Goal: Feedback & Contribution: Submit feedback/report problem

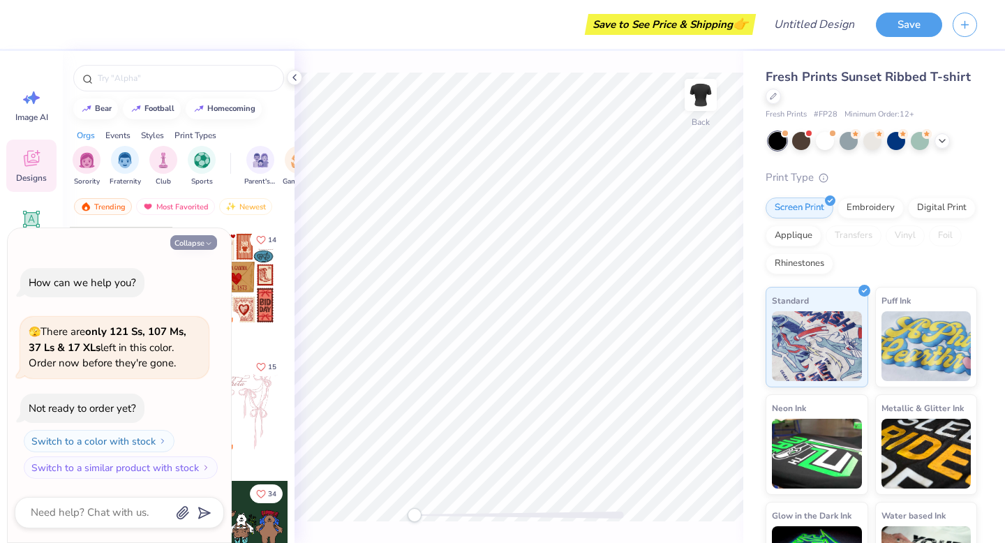
click at [213, 245] on button "Collapse" at bounding box center [193, 242] width 47 height 15
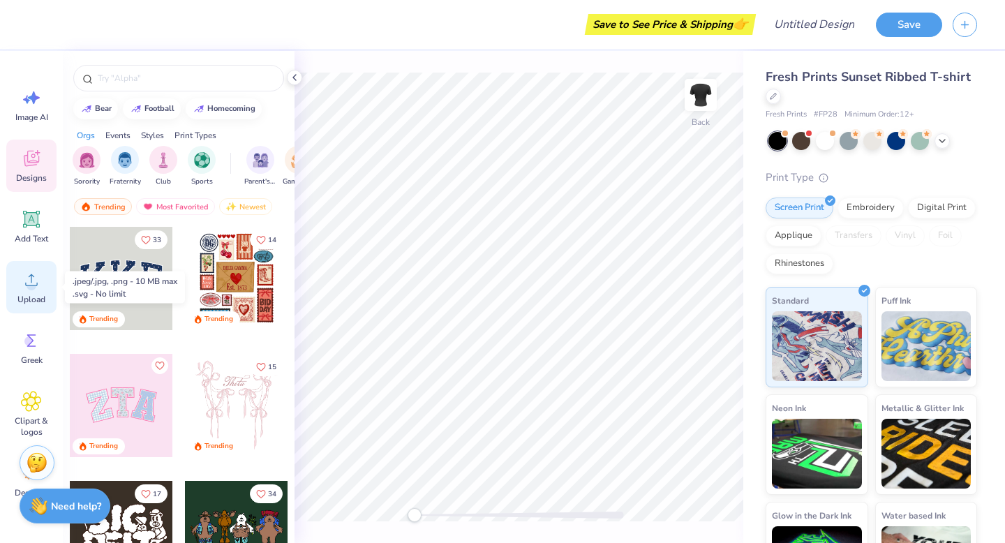
click at [27, 292] on div "Upload" at bounding box center [31, 287] width 50 height 52
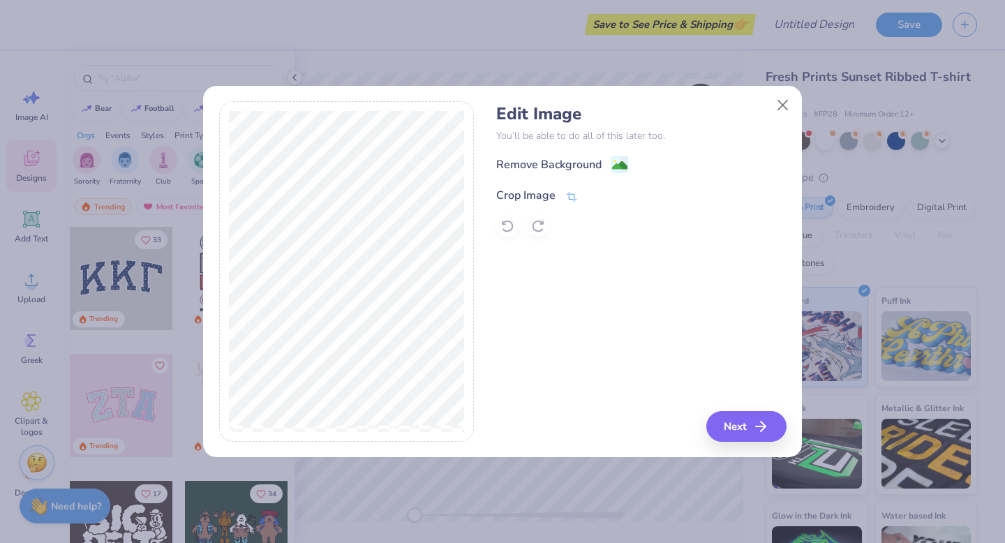
click at [556, 197] on div "Crop Image" at bounding box center [537, 195] width 82 height 17
click at [597, 200] on button at bounding box center [595, 194] width 15 height 15
click at [764, 431] on icon "button" at bounding box center [765, 426] width 17 height 17
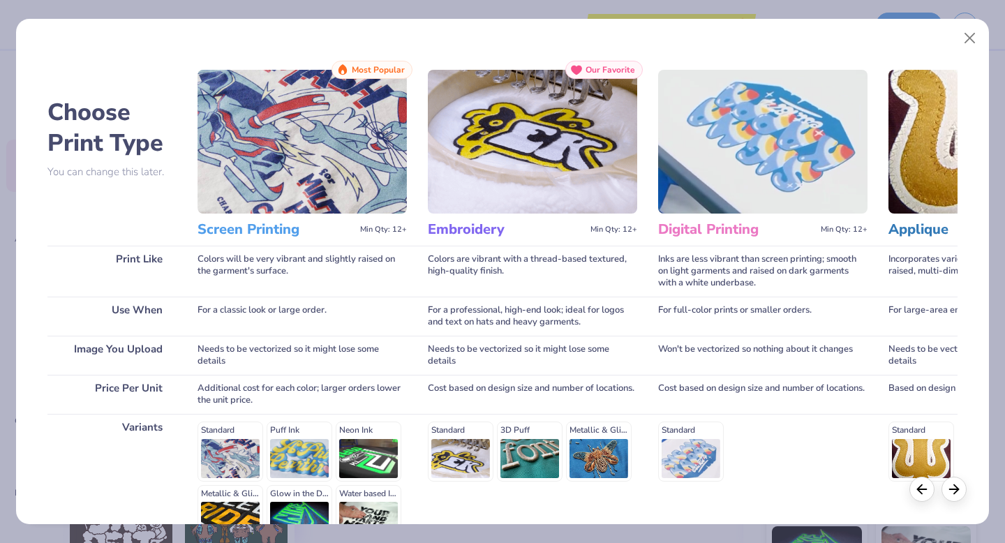
click at [357, 175] on img at bounding box center [302, 142] width 209 height 144
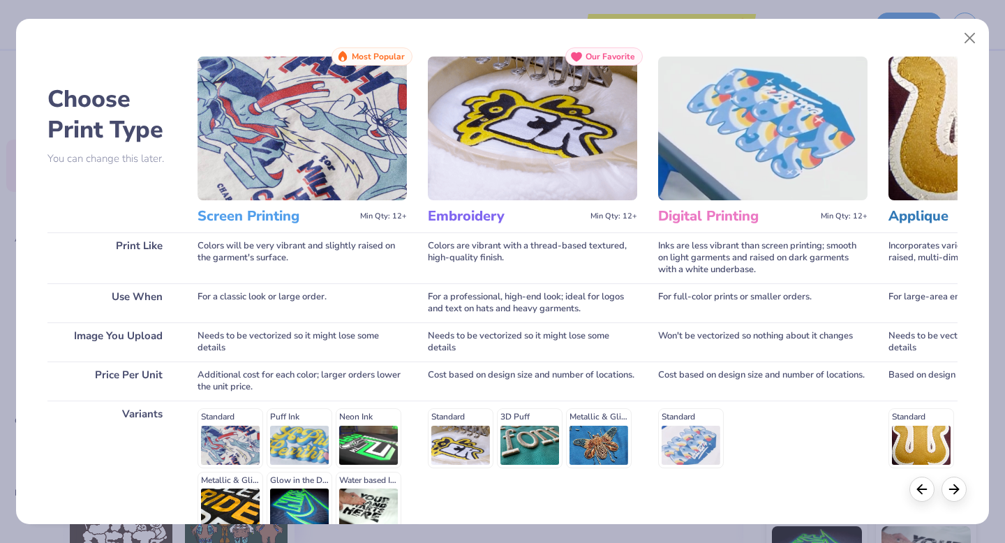
scroll to position [153, 0]
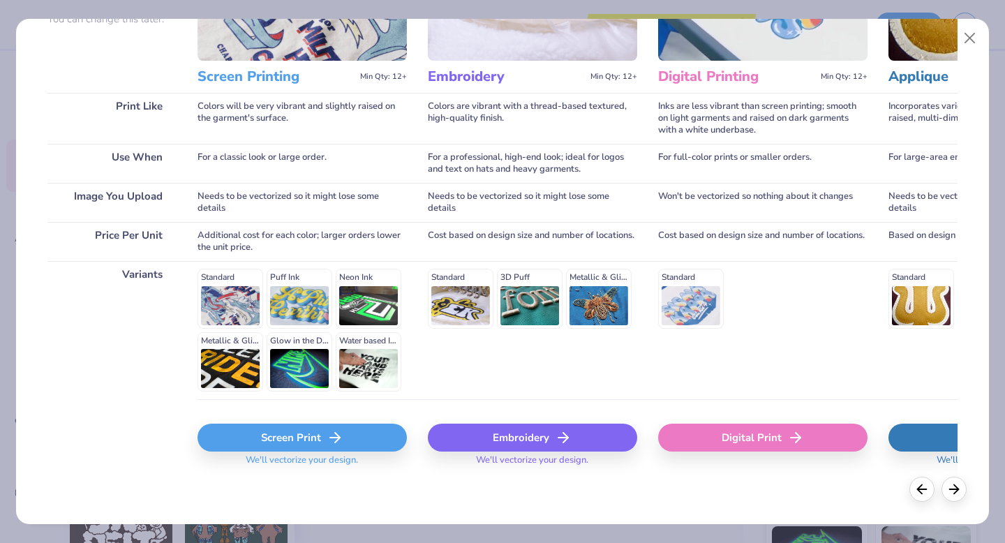
click at [300, 441] on div "Screen Print" at bounding box center [302, 438] width 209 height 28
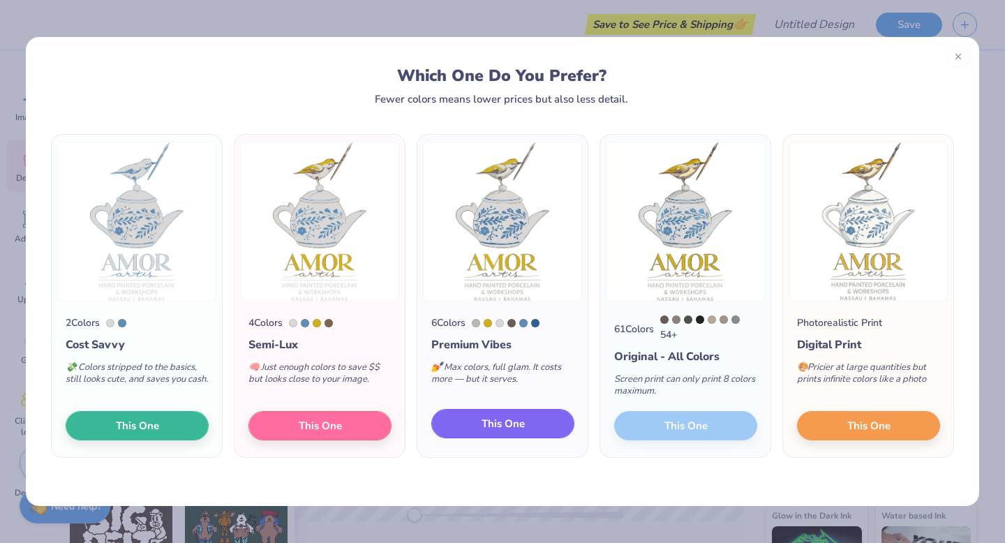
click at [515, 428] on span "This One" at bounding box center [503, 424] width 43 height 16
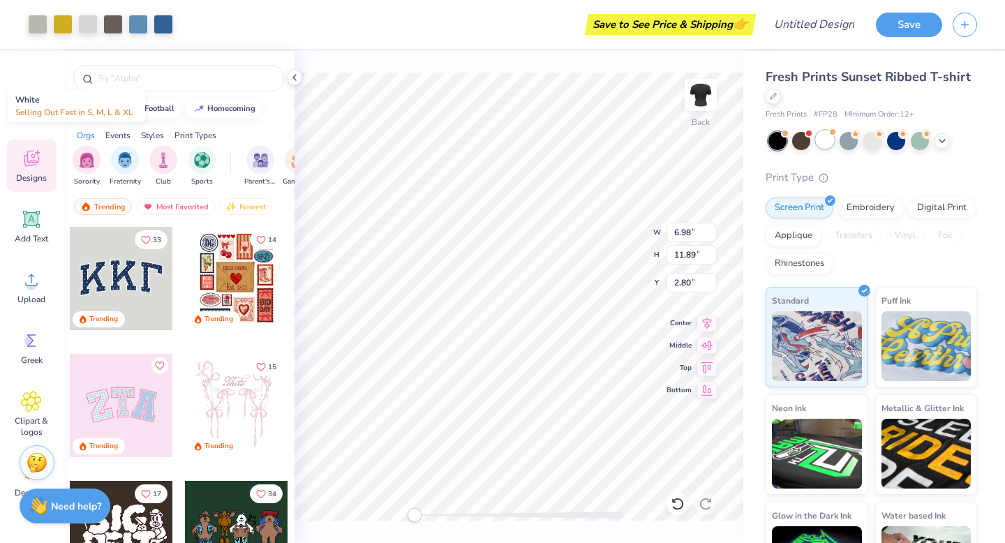
click at [826, 142] on div at bounding box center [825, 140] width 18 height 18
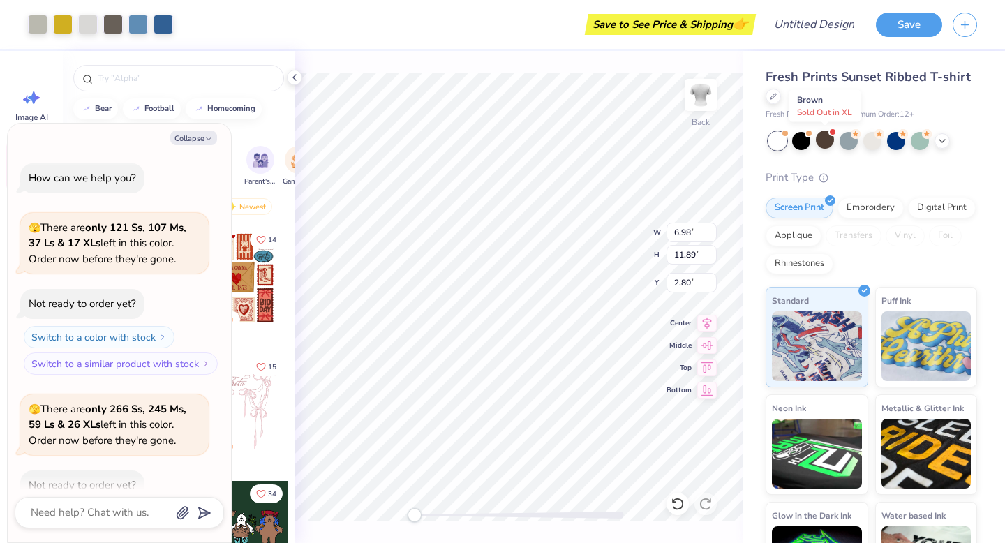
scroll to position [77, 0]
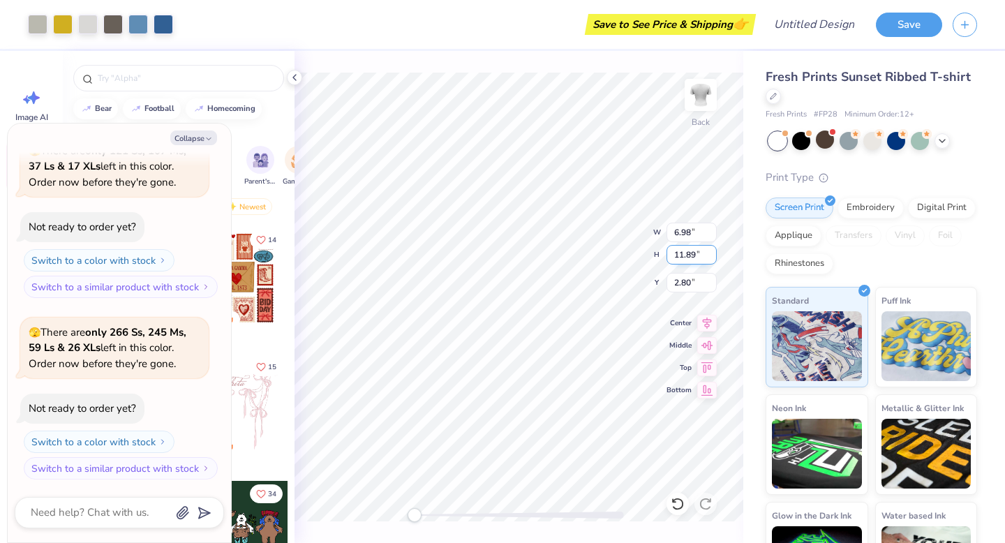
type textarea "x"
type input "2.51"
type input "4.28"
type textarea "x"
type input "2.03"
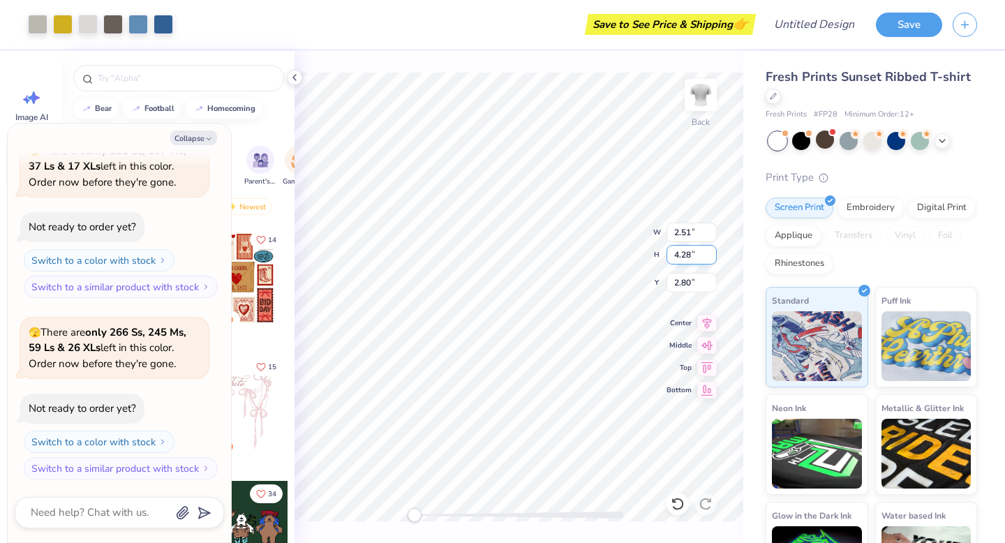
type input "3.45"
type input "2.81"
click at [205, 138] on icon "button" at bounding box center [209, 139] width 8 height 8
type textarea "x"
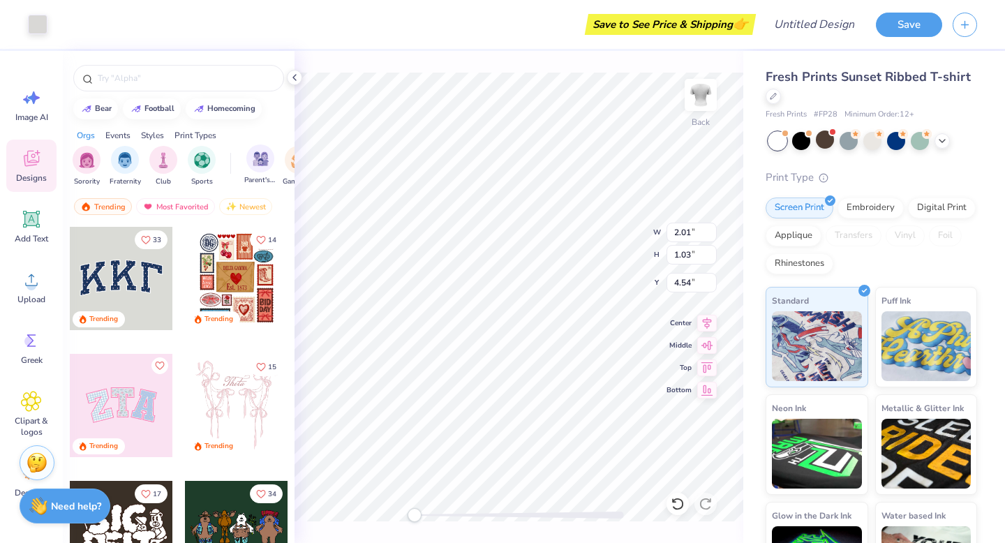
type input "0.26"
type input "0.27"
type input "5.14"
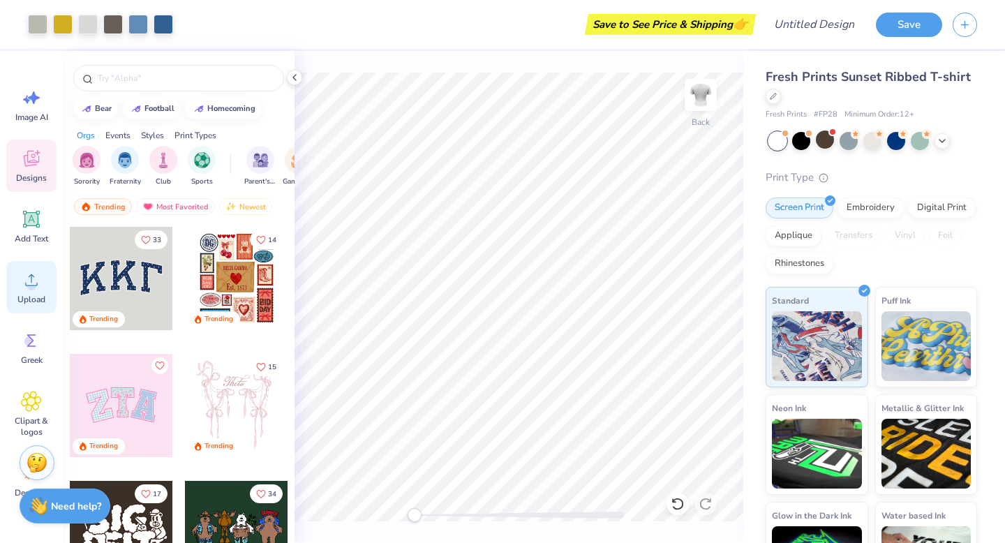
click at [35, 304] on span "Upload" at bounding box center [31, 299] width 28 height 11
type input "0.50"
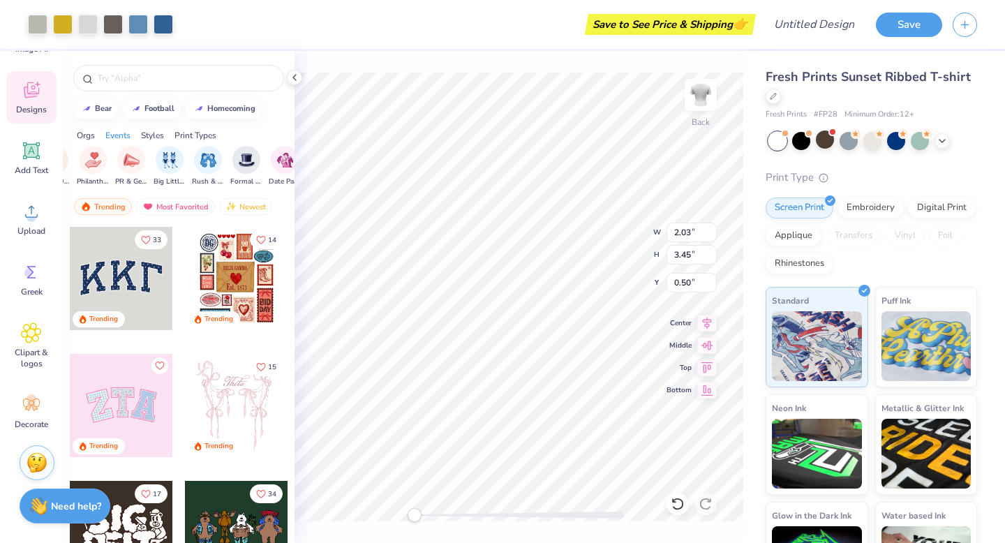
scroll to position [0, 0]
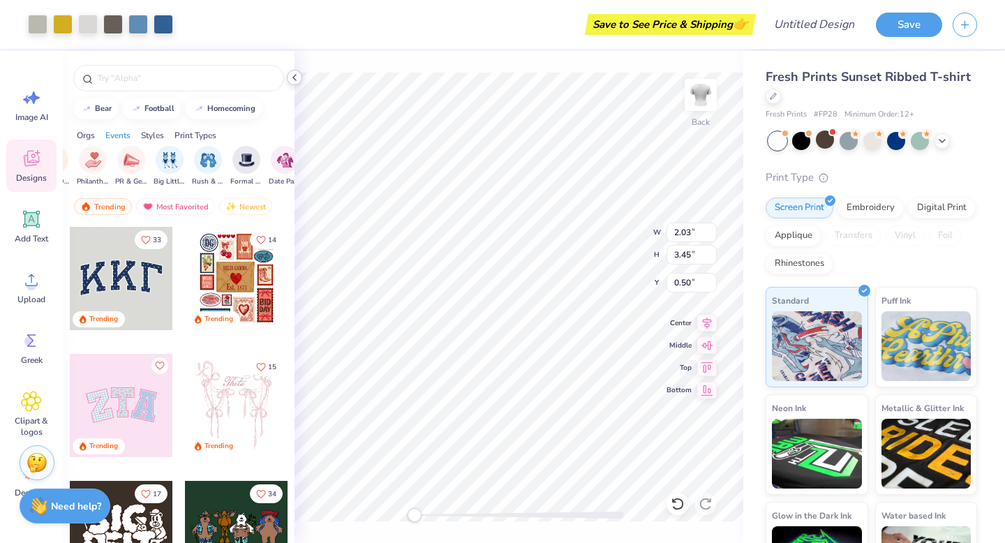
click at [293, 75] on icon at bounding box center [294, 77] width 11 height 11
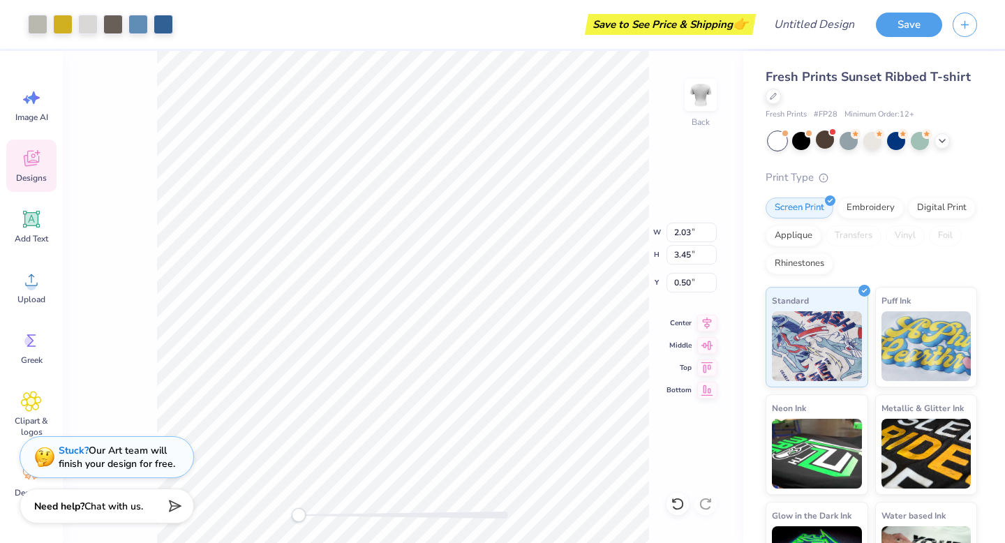
click at [166, 456] on div "Stuck? Our Art team will finish your design for free." at bounding box center [117, 457] width 117 height 27
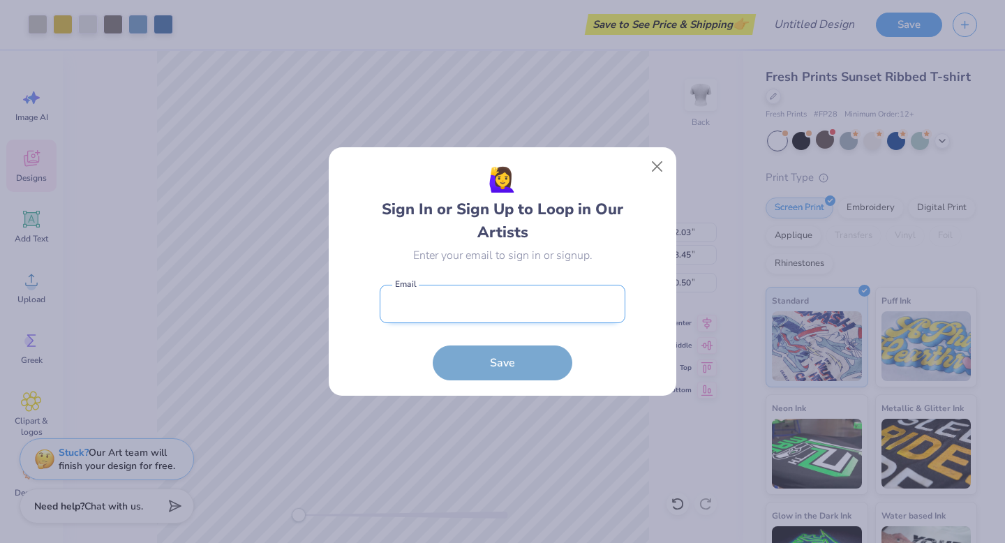
click at [451, 304] on input "email" at bounding box center [503, 304] width 246 height 38
type input "n"
type input "[EMAIL_ADDRESS][DOMAIN_NAME]"
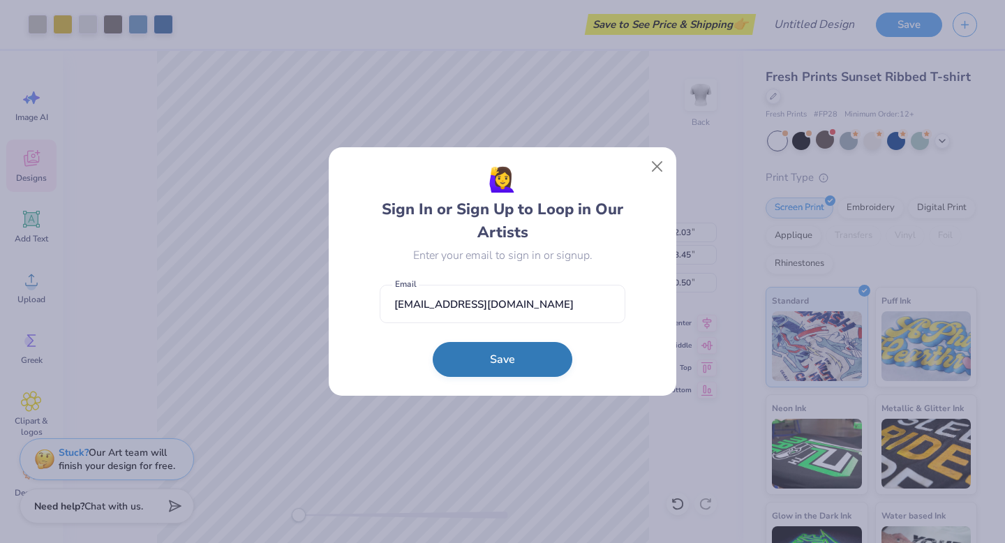
click at [520, 343] on button "Save" at bounding box center [503, 359] width 140 height 35
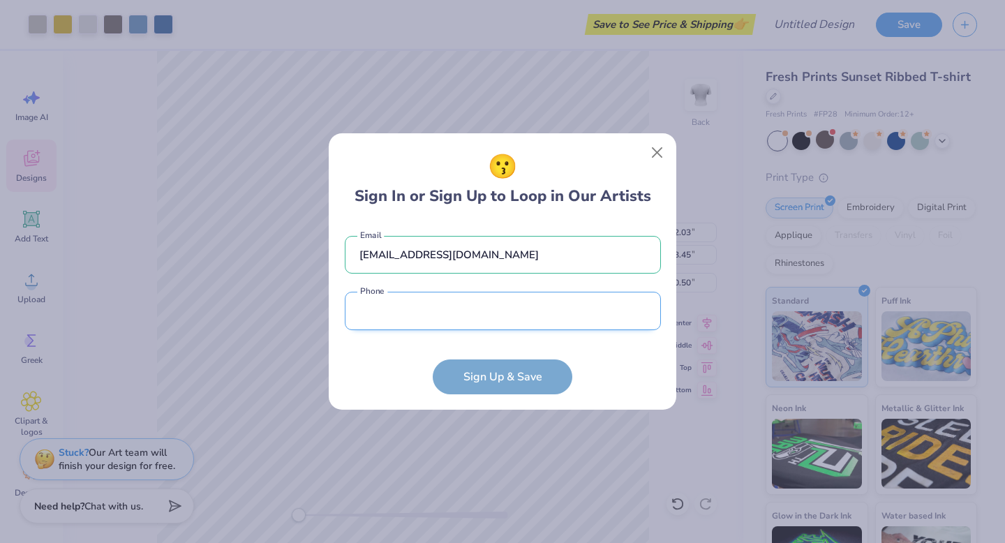
click at [517, 319] on input "tel" at bounding box center [503, 311] width 316 height 38
type input "[PHONE_NUMBER]"
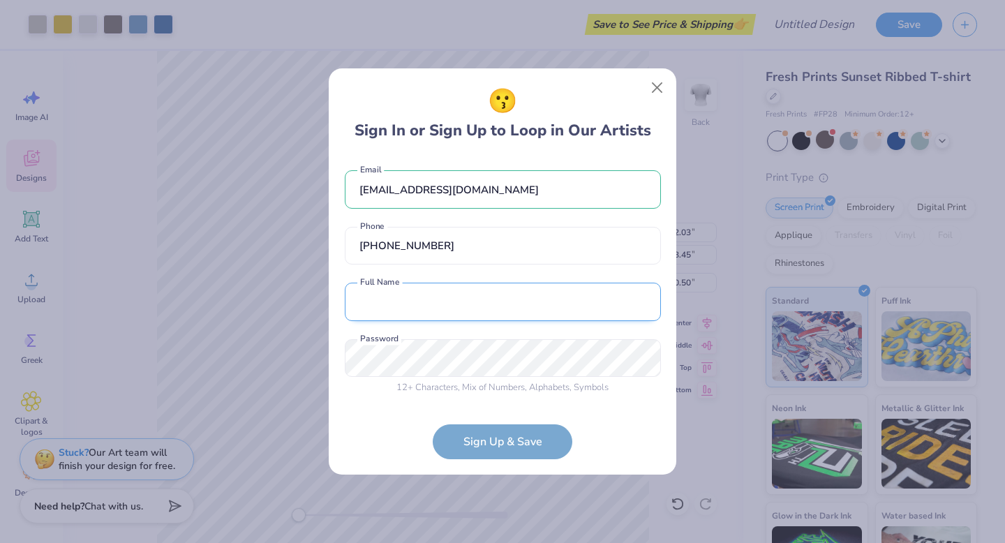
click at [535, 296] on input "text" at bounding box center [503, 302] width 316 height 38
type input "[PERSON_NAME]"
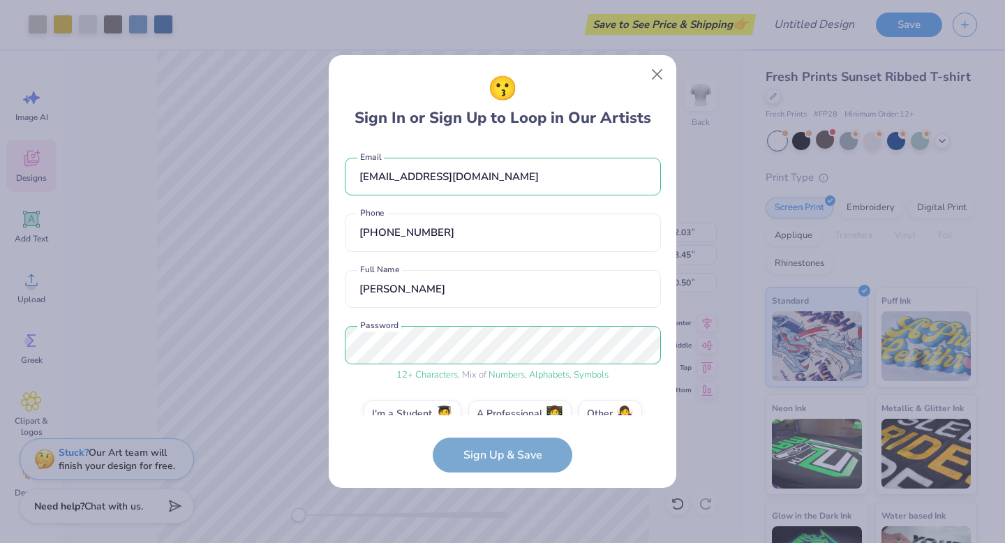
scroll to position [27, 0]
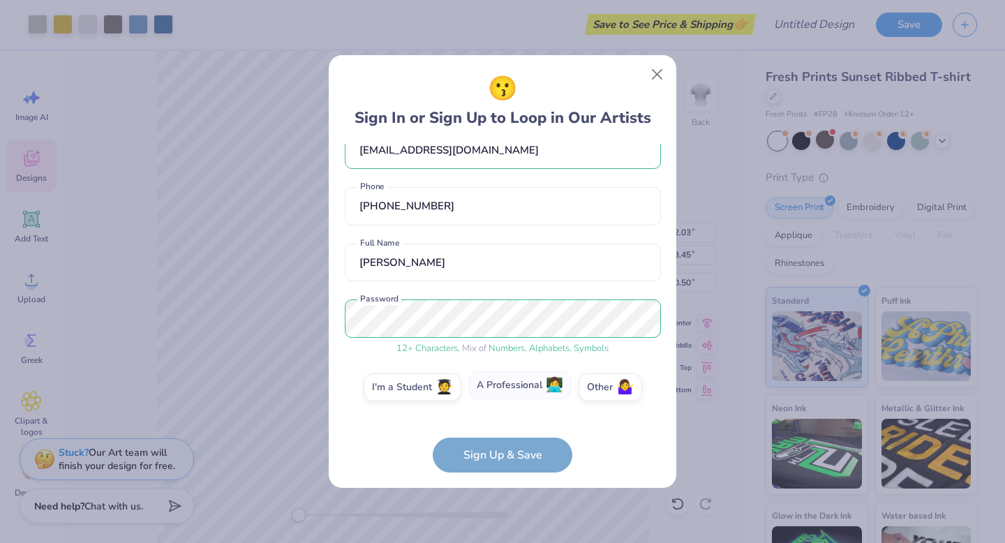
click at [554, 383] on span "👩‍💻" at bounding box center [554, 386] width 17 height 16
click at [508, 413] on input "A Professional 👩‍💻" at bounding box center [502, 417] width 9 height 9
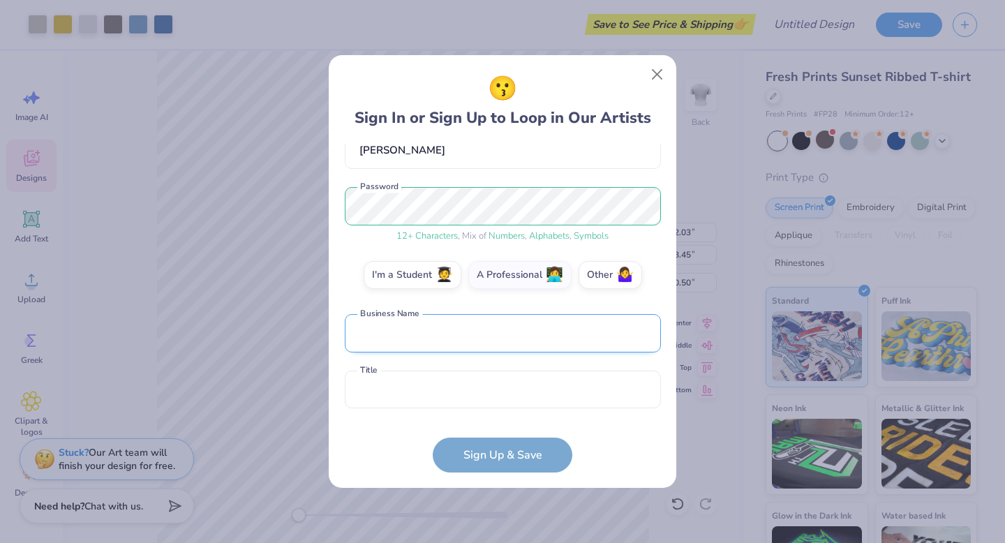
click at [538, 327] on input "text" at bounding box center [503, 333] width 316 height 38
type input "a"
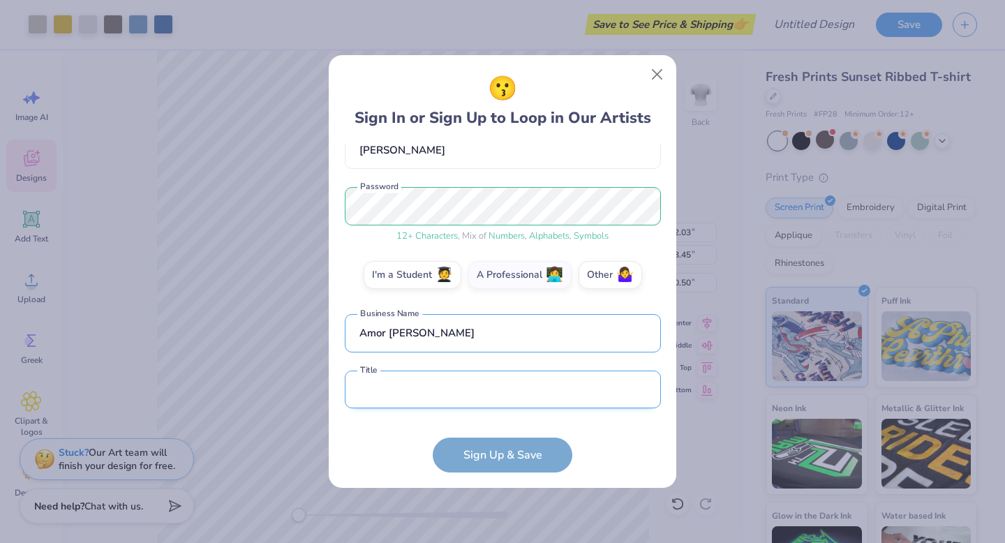
type input "Amor [PERSON_NAME]"
click at [525, 395] on input "text" at bounding box center [503, 390] width 316 height 38
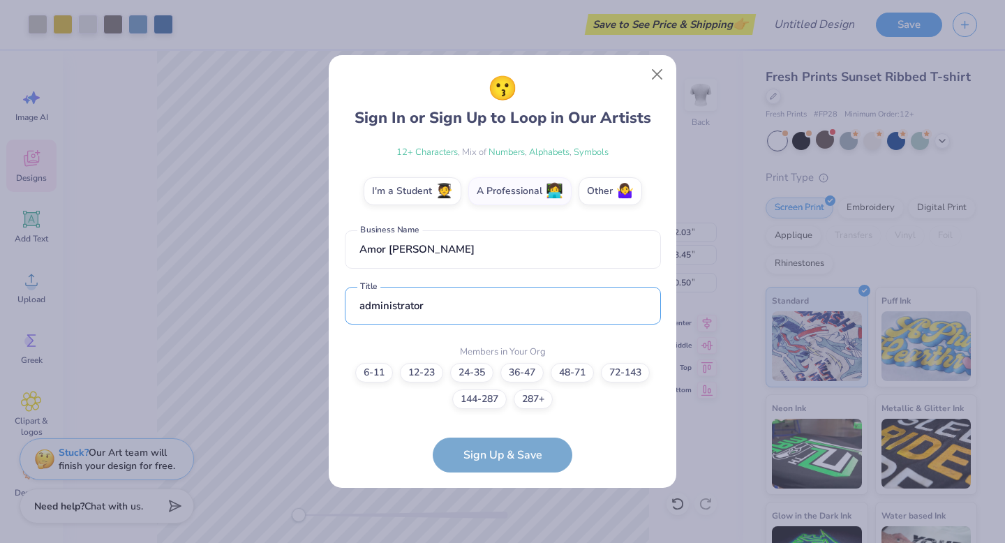
type input "administrator"
click at [374, 383] on div "6-11 12-23 [PHONE_NUMBER] [PHONE_NUMBER] [PHONE_NUMBER]+" at bounding box center [503, 386] width 316 height 46
click at [374, 367] on label "6-11" at bounding box center [374, 371] width 38 height 20
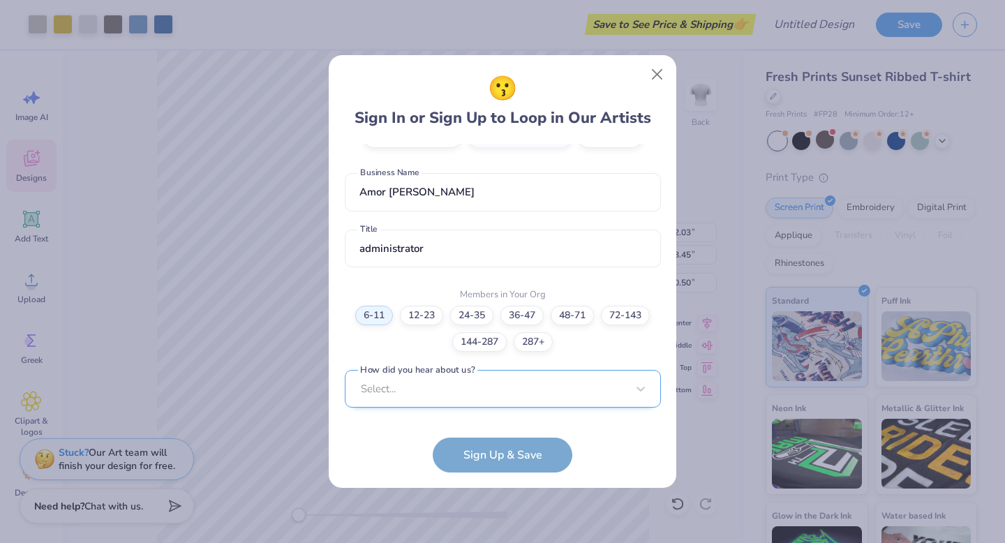
click at [480, 396] on div "Select..." at bounding box center [503, 389] width 316 height 38
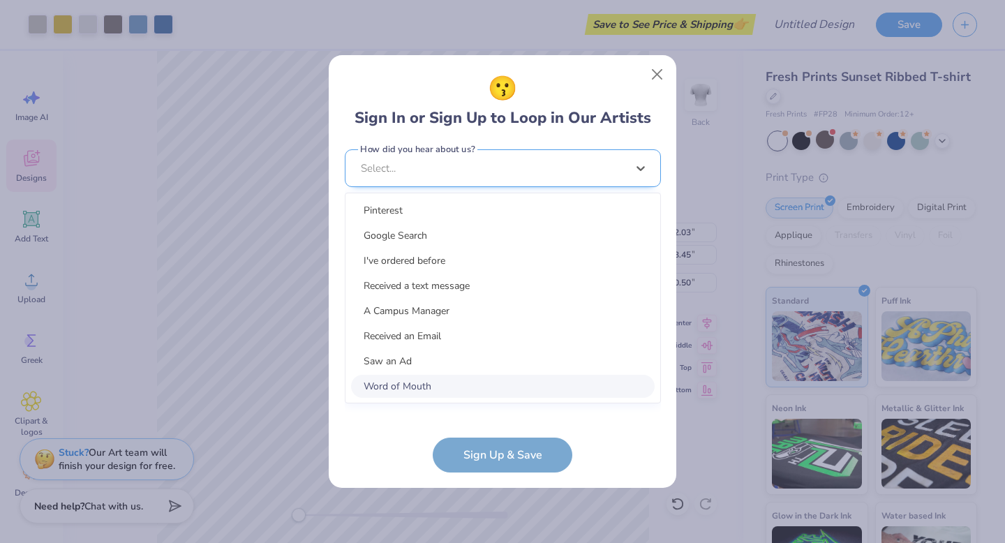
scroll to position [488, 0]
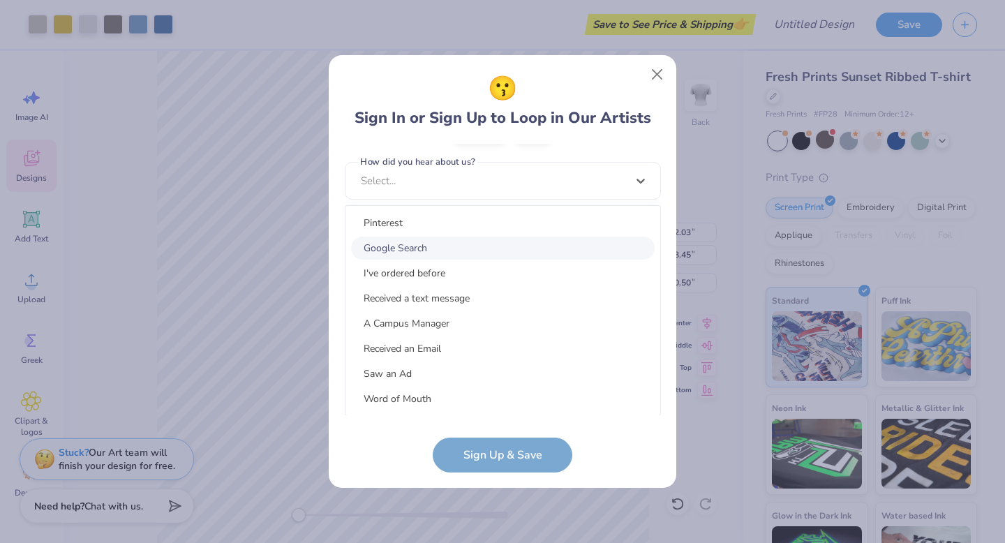
click at [485, 244] on div "Google Search" at bounding box center [503, 248] width 304 height 23
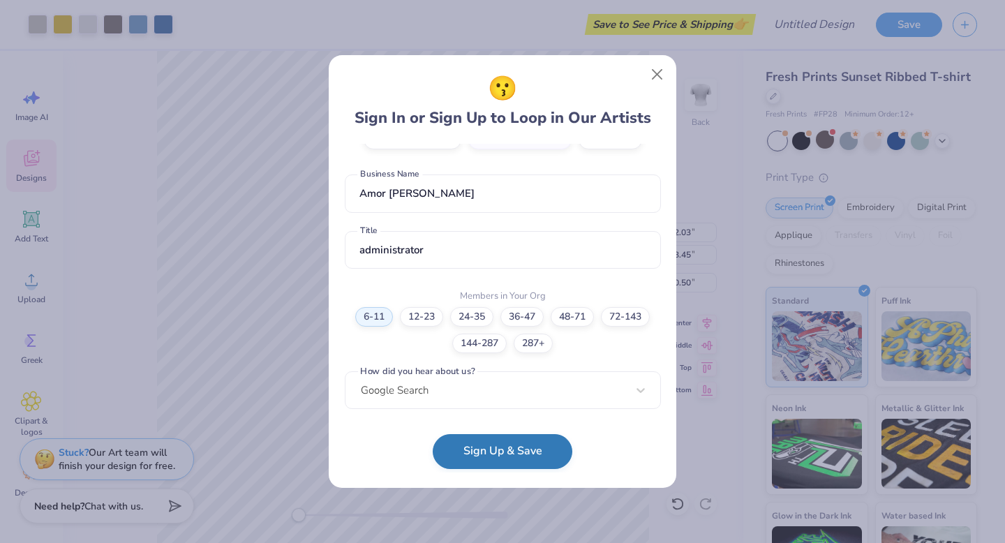
click at [494, 450] on button "Sign Up & Save" at bounding box center [503, 451] width 140 height 35
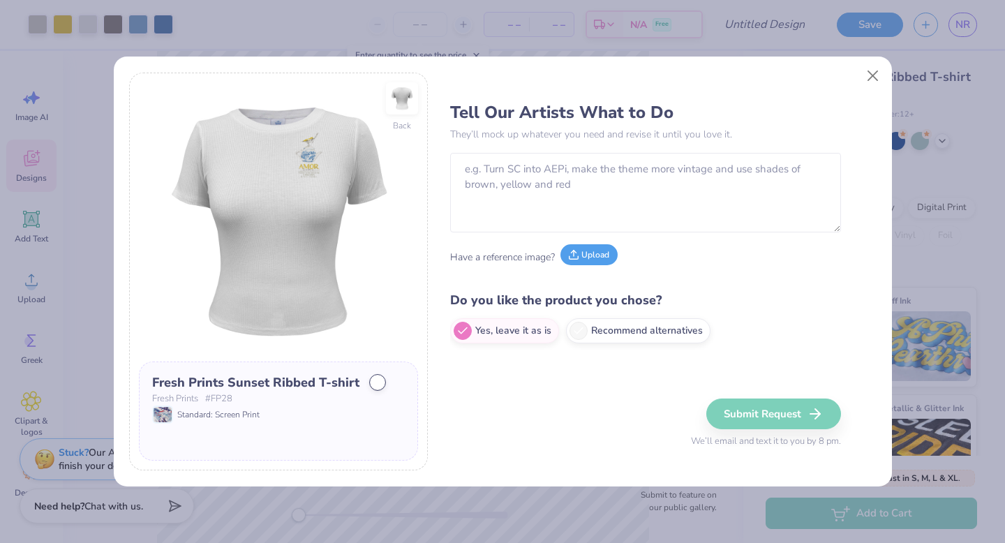
click at [592, 257] on button "Upload" at bounding box center [589, 254] width 57 height 21
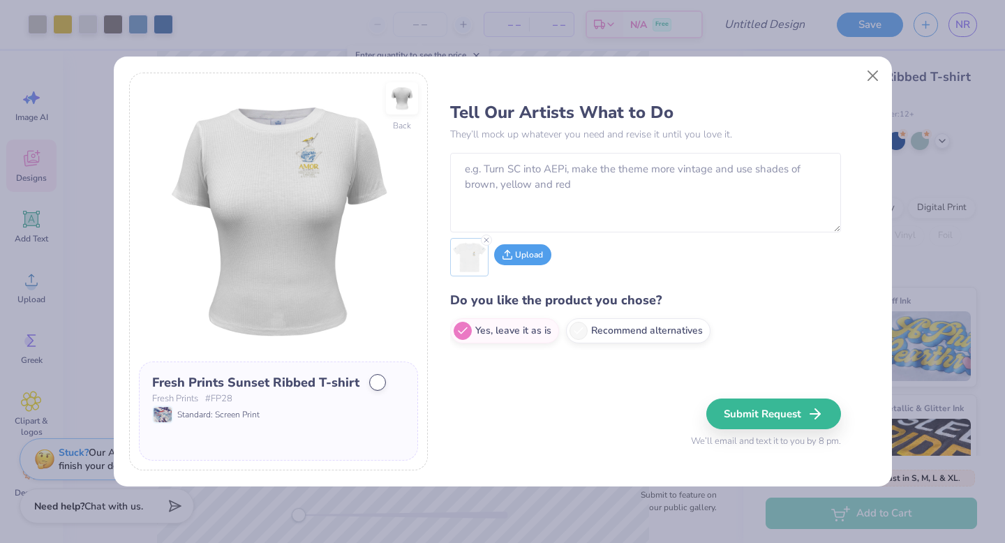
click at [515, 260] on button "Upload" at bounding box center [522, 254] width 57 height 21
click at [579, 262] on button "Upload" at bounding box center [566, 254] width 57 height 21
click at [588, 327] on label "Recommend alternatives" at bounding box center [638, 328] width 145 height 25
click at [459, 327] on input "Recommend alternatives" at bounding box center [454, 331] width 9 height 9
radio input "true"
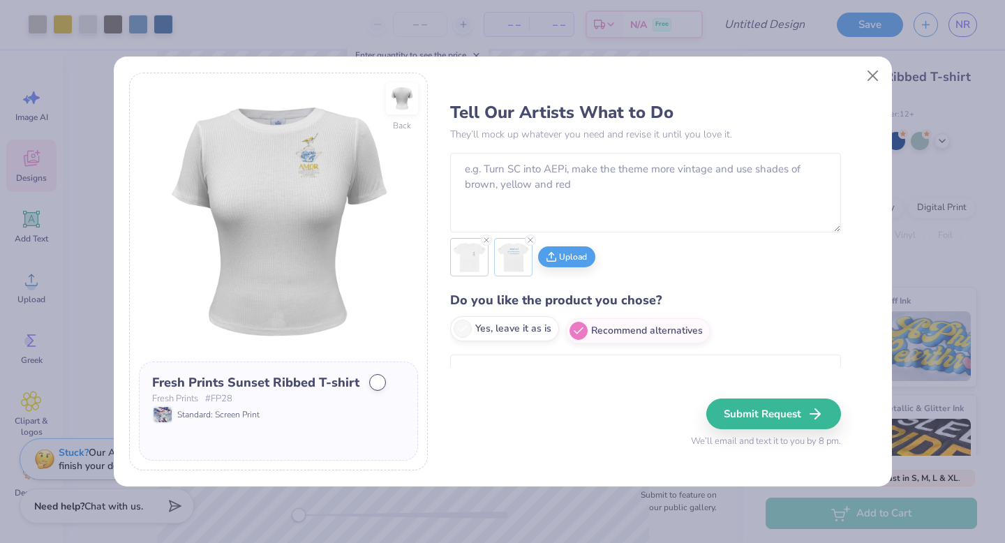
scroll to position [43, 0]
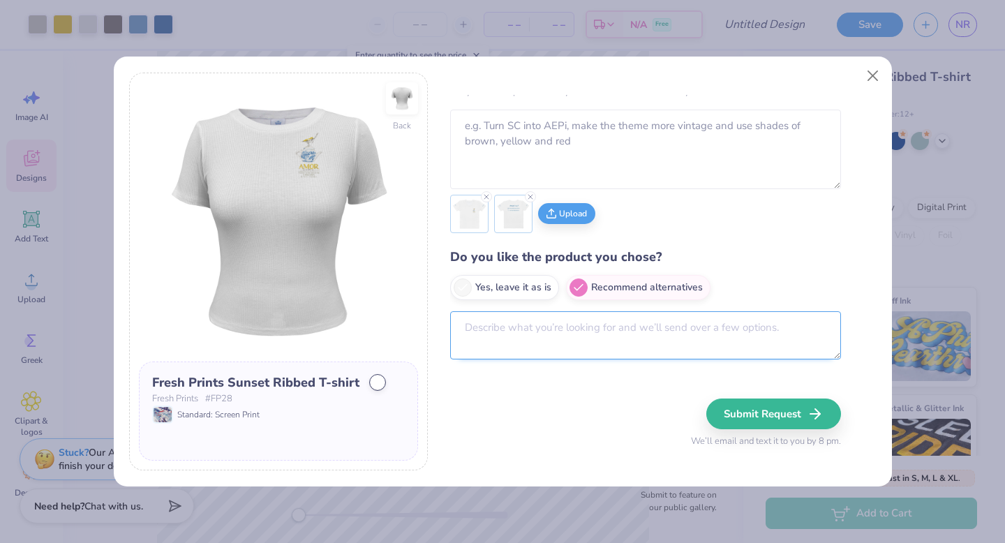
click at [536, 337] on textarea at bounding box center [645, 335] width 391 height 48
type textarea "i"
type textarea "i would like something minimalist and elegant"
click at [376, 387] on div at bounding box center [378, 383] width 14 height 14
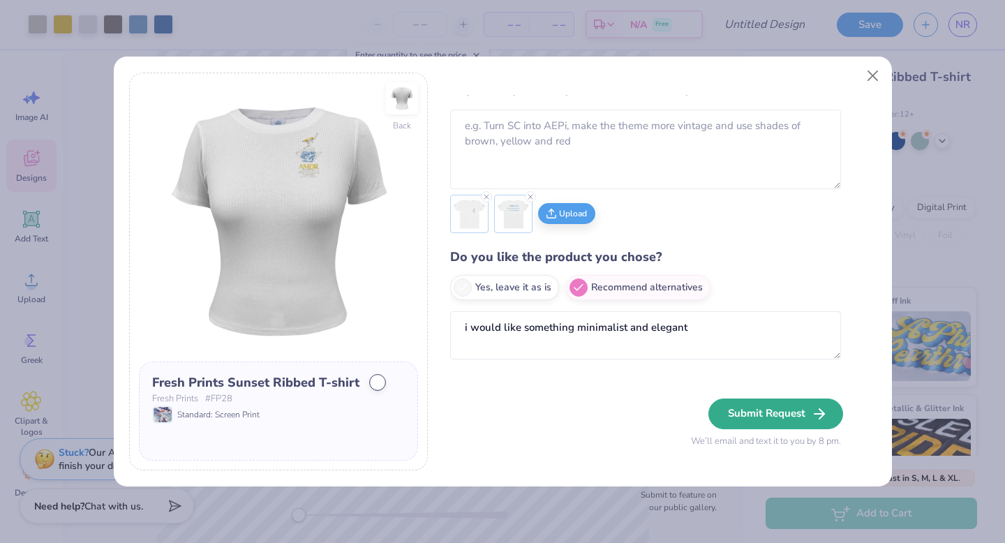
click at [771, 415] on button "Submit Request" at bounding box center [776, 414] width 135 height 31
radio input "true"
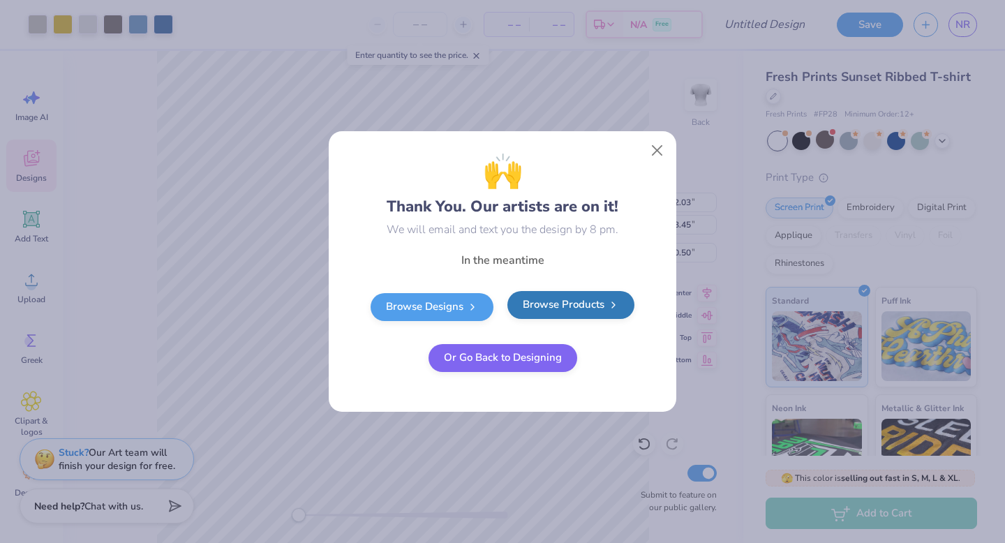
click at [537, 305] on link "Browse Products" at bounding box center [571, 305] width 127 height 28
